Goal: Information Seeking & Learning: Understand process/instructions

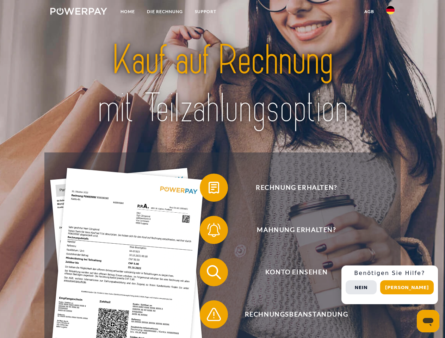
click at [79, 12] on img at bounding box center [78, 11] width 57 height 7
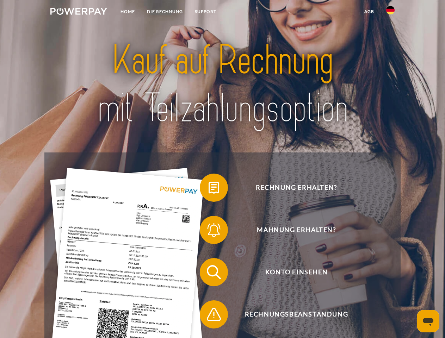
click at [391, 12] on img at bounding box center [390, 10] width 8 height 8
click at [369, 12] on link "agb" at bounding box center [369, 11] width 22 height 13
click at [209, 189] on span at bounding box center [203, 187] width 35 height 35
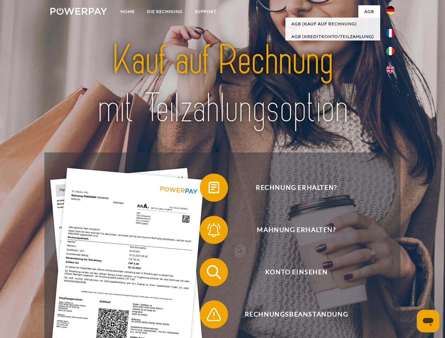
click at [209, 232] on div "Rechnung erhalten? Mahnung erhalten? Konto einsehen" at bounding box center [222, 294] width 356 height 282
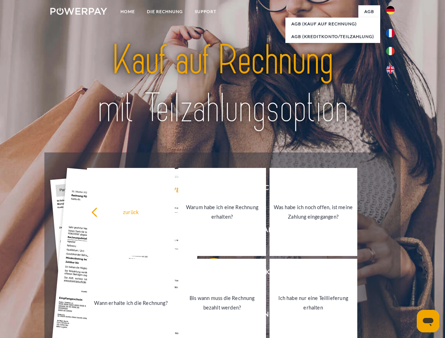
click at [209, 274] on link "Bis wann muss die Rechnung bezahlt werden?" at bounding box center [222, 303] width 88 height 88
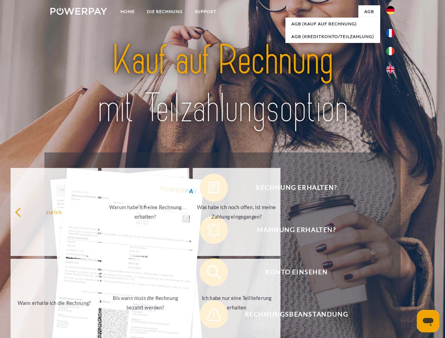
click at [209, 316] on span at bounding box center [203, 314] width 35 height 35
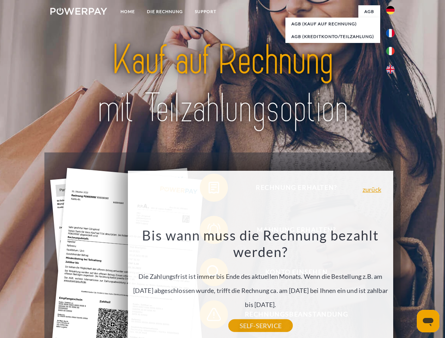
click at [392, 285] on div "Rechnung erhalten? Mahnung erhalten? Konto einsehen" at bounding box center [222, 294] width 356 height 282
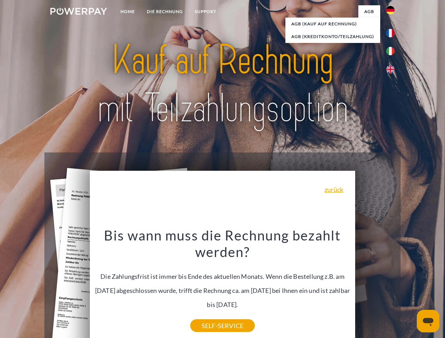
click at [375, 287] on span "Konto einsehen" at bounding box center [296, 272] width 173 height 28
click at [410, 288] on header "Home DIE RECHNUNG SUPPORT" at bounding box center [222, 243] width 445 height 487
